Goal: Navigation & Orientation: Find specific page/section

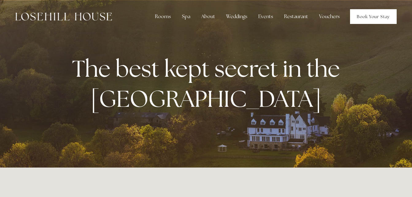
click at [378, 15] on link "Book Your Stay" at bounding box center [373, 16] width 47 height 15
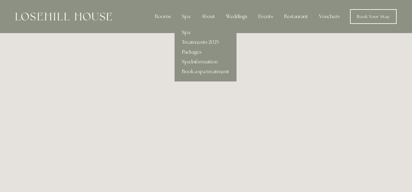
click at [189, 31] on link "Spa" at bounding box center [206, 33] width 62 height 10
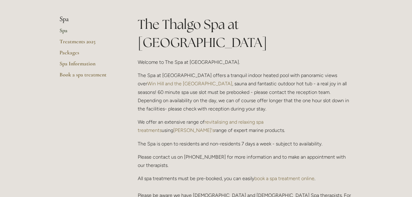
scroll to position [144, 0]
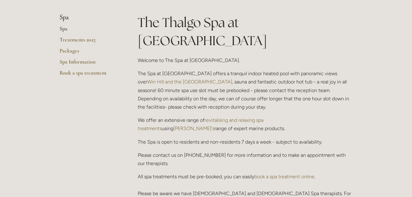
click at [165, 79] on link "Win Hill and the Hope Valley" at bounding box center [189, 82] width 85 height 6
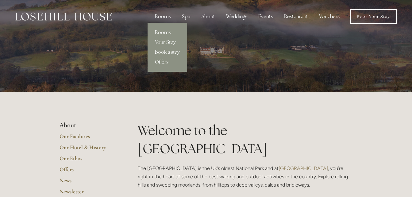
click at [162, 30] on link "Rooms" at bounding box center [168, 33] width 40 height 10
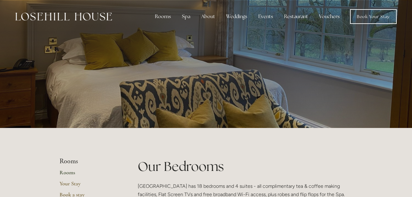
scroll to position [177, 0]
